Goal: Task Accomplishment & Management: Complete application form

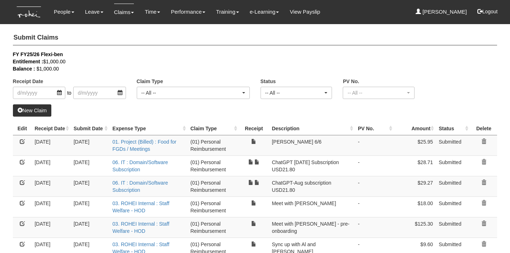
select select "50"
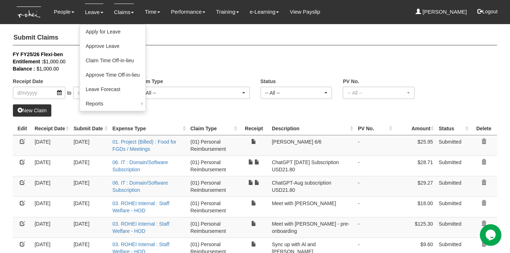
click at [92, 14] on link "Leave" at bounding box center [94, 12] width 18 height 17
click at [95, 29] on link "Apply for Leave" at bounding box center [113, 31] width 66 height 14
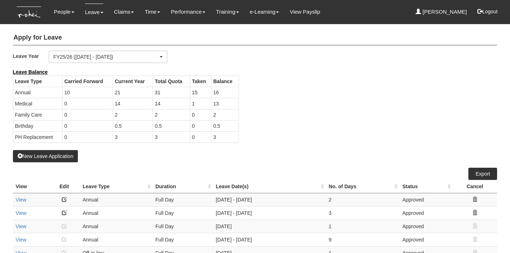
select select "50"
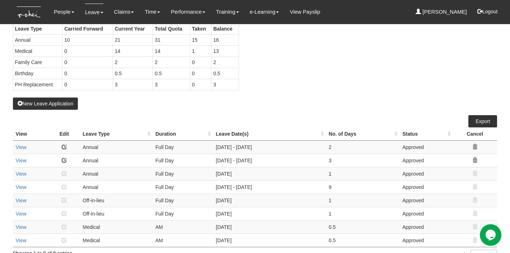
scroll to position [65, 0]
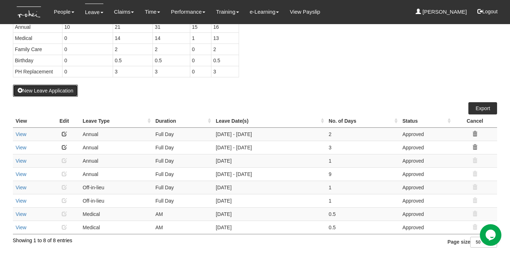
click at [42, 89] on button "New Leave Application" at bounding box center [45, 90] width 65 height 12
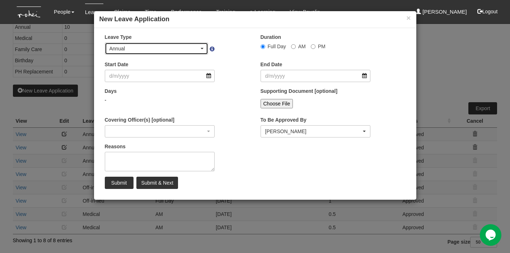
click at [203, 48] on span "button" at bounding box center [202, 48] width 3 height 1
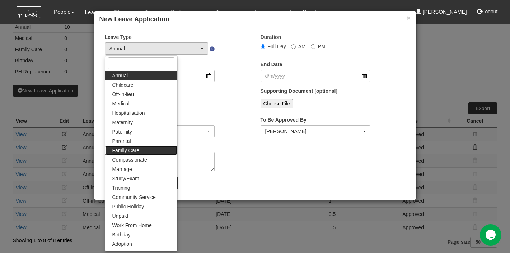
click at [145, 149] on link "Family Care" at bounding box center [141, 149] width 72 height 9
select select "9"
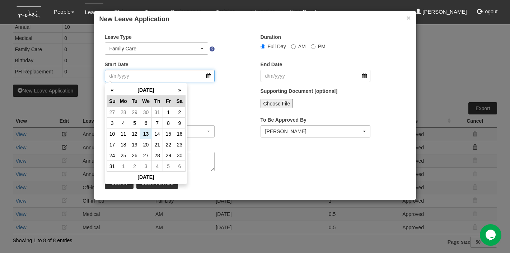
click at [208, 77] on input "Start Date" at bounding box center [160, 76] width 110 height 12
click at [181, 89] on th "»" at bounding box center [179, 89] width 11 height 11
click at [167, 144] on td "26" at bounding box center [168, 144] width 11 height 11
type input "26/9/2025"
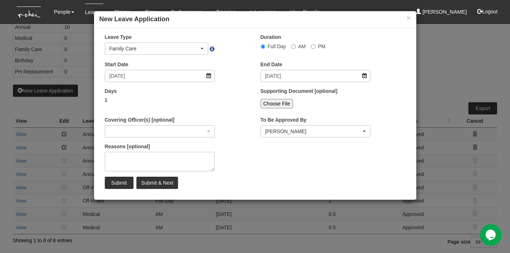
select select
click at [112, 181] on input "Submit" at bounding box center [119, 182] width 29 height 12
select select "1"
select select
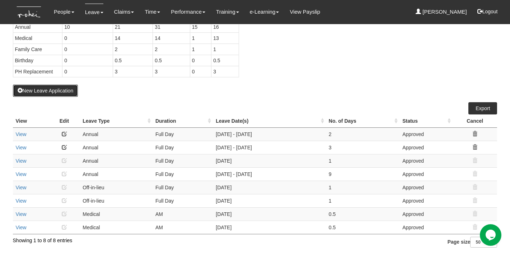
select select "50"
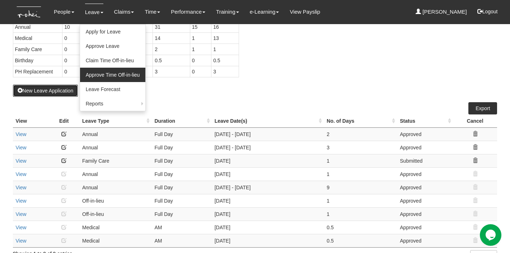
scroll to position [0, 0]
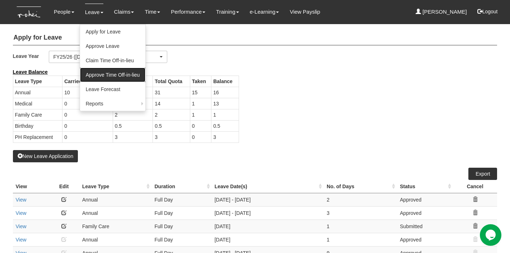
click at [101, 74] on link "Approve Time Off-in-lieu" at bounding box center [113, 75] width 66 height 14
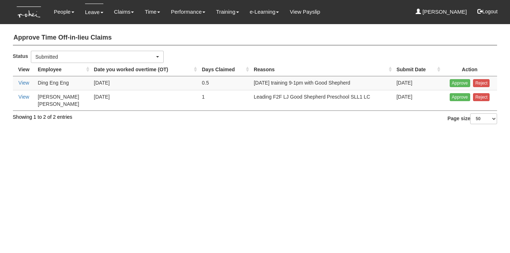
select select "50"
click at [459, 83] on input "Approve" at bounding box center [460, 83] width 20 height 8
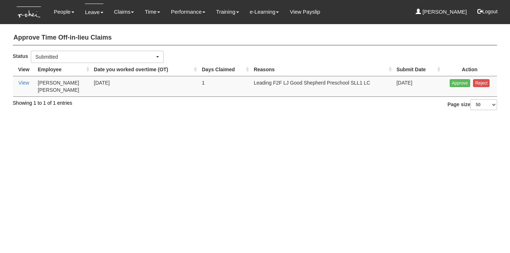
select select "50"
